Goal: Task Accomplishment & Management: Manage account settings

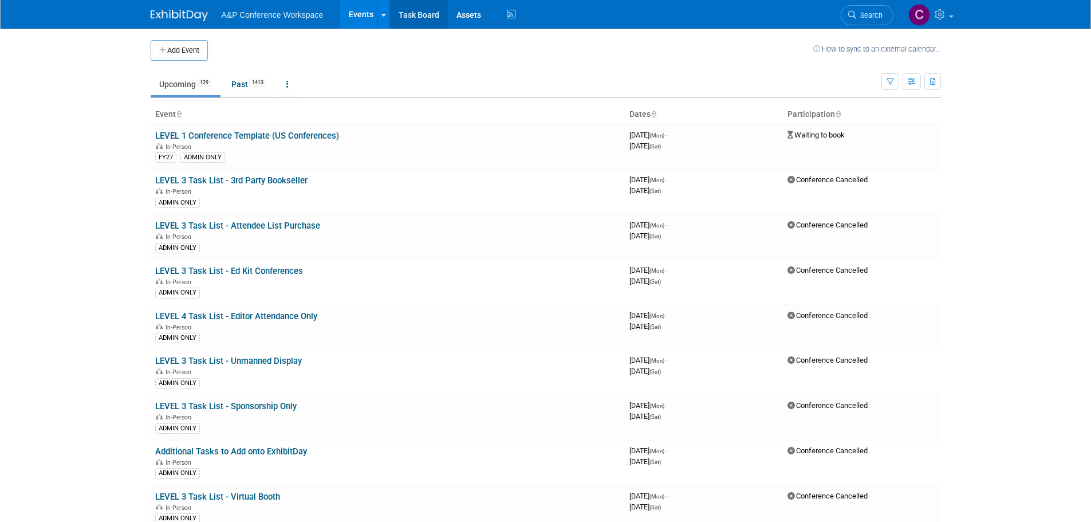
click at [427, 7] on link "Task Board" at bounding box center [419, 14] width 58 height 29
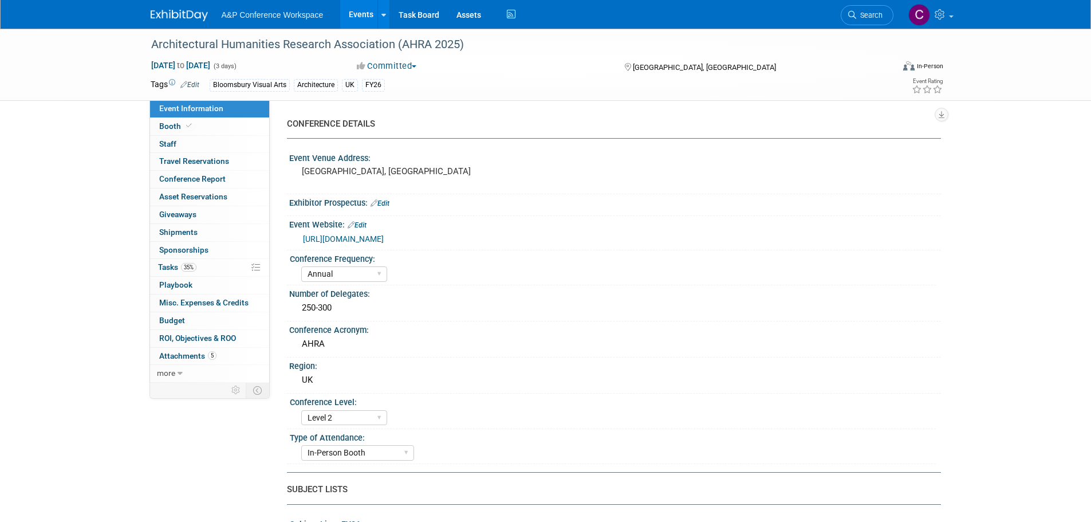
select select "Annual"
select select "Level 2"
select select "In-Person Booth"
select select "Architecture"
select select "Bloomsbury Visual Arts"
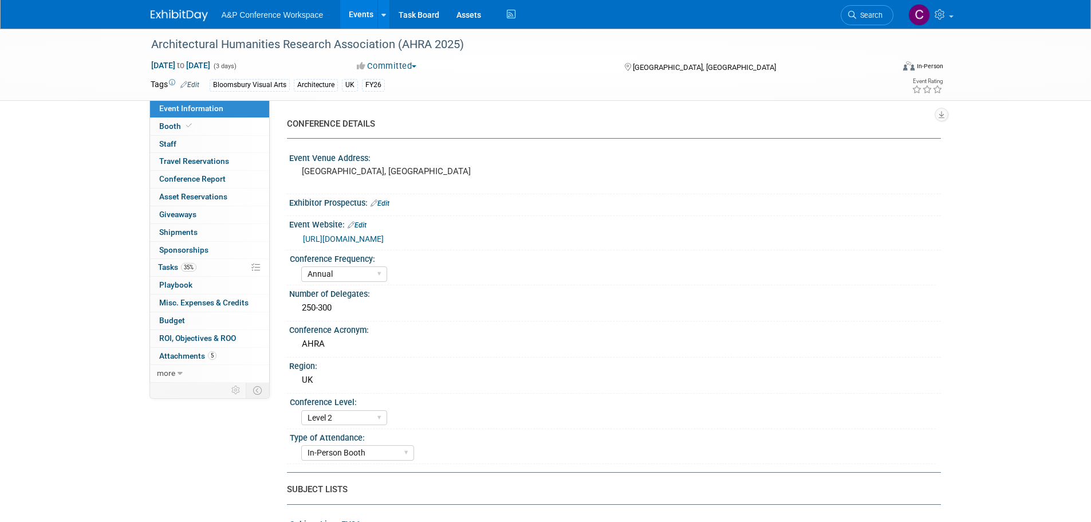
select select "Matt Hambridge"
select select "Carly Bull"
select select "Jack Solloway"
drag, startPoint x: 148, startPoint y: 48, endPoint x: 395, endPoint y: 46, distance: 246.8
click at [395, 46] on div "Architectural Humanities Research Association (AHRA 2025)" at bounding box center [511, 44] width 729 height 21
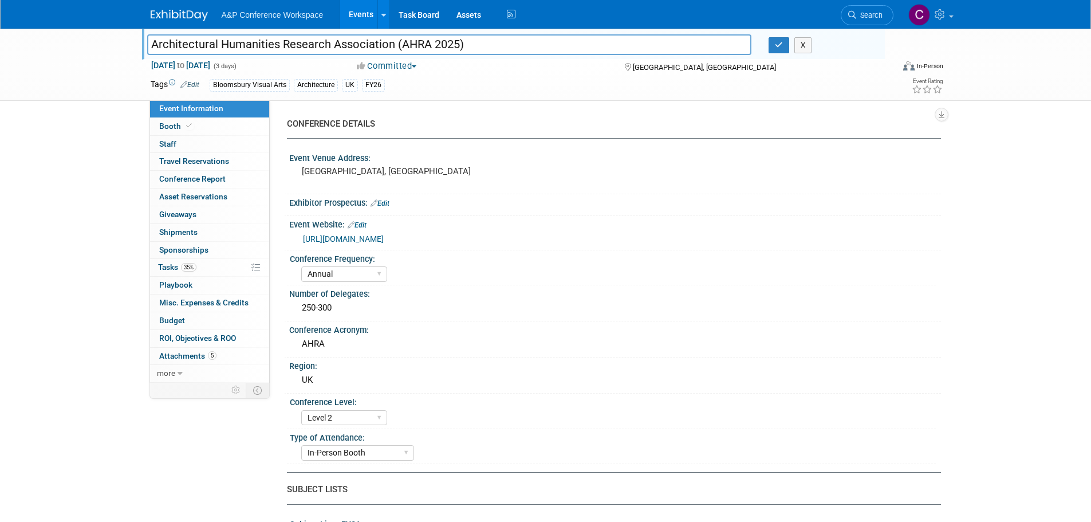
drag, startPoint x: 393, startPoint y: 45, endPoint x: 153, endPoint y: 34, distance: 240.2
click at [153, 34] on input "Architectural Humanities Research Association (AHRA 2025)" at bounding box center [449, 44] width 605 height 20
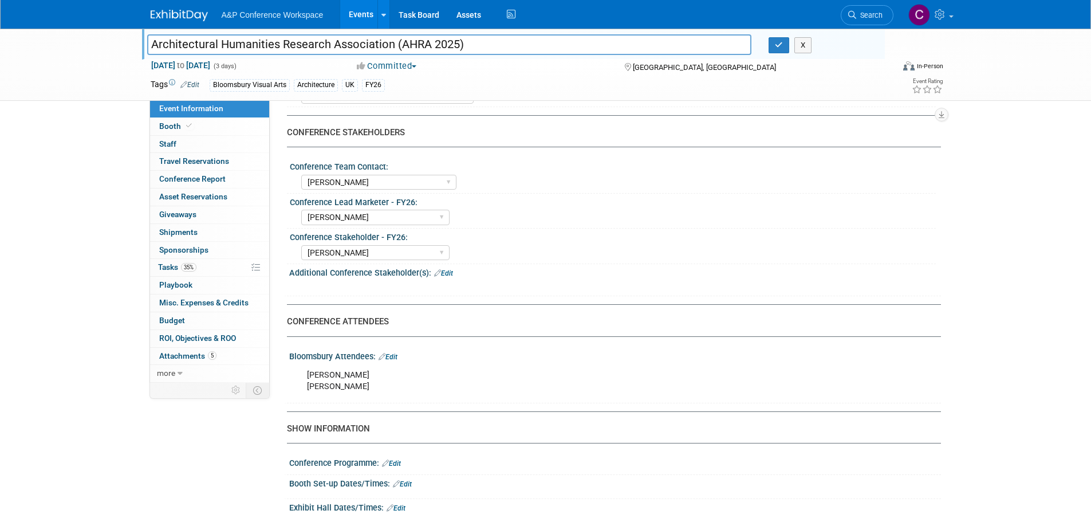
scroll to position [515, 0]
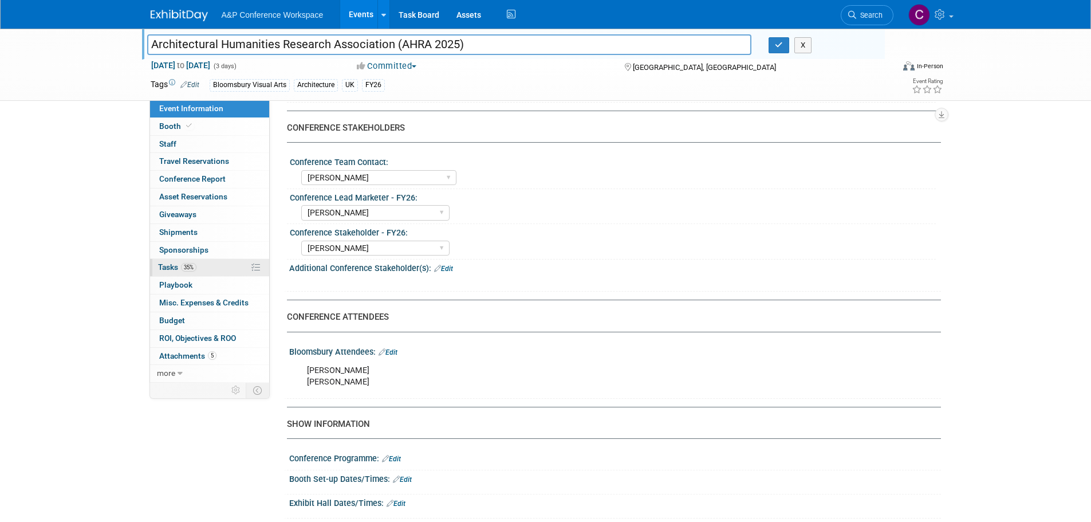
click at [219, 264] on link "35% Tasks 35%" at bounding box center [209, 267] width 119 height 17
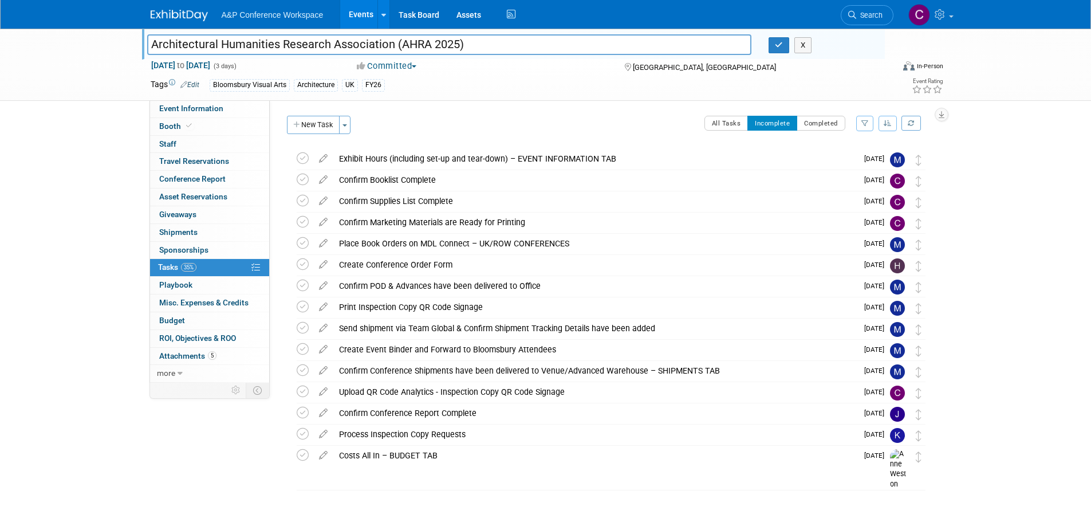
click at [520, 92] on div "Tags Edit Bloomsbury Visual Arts Architecture UK FY26" at bounding box center [480, 85] width 658 height 17
